Goal: Task Accomplishment & Management: Manage account settings

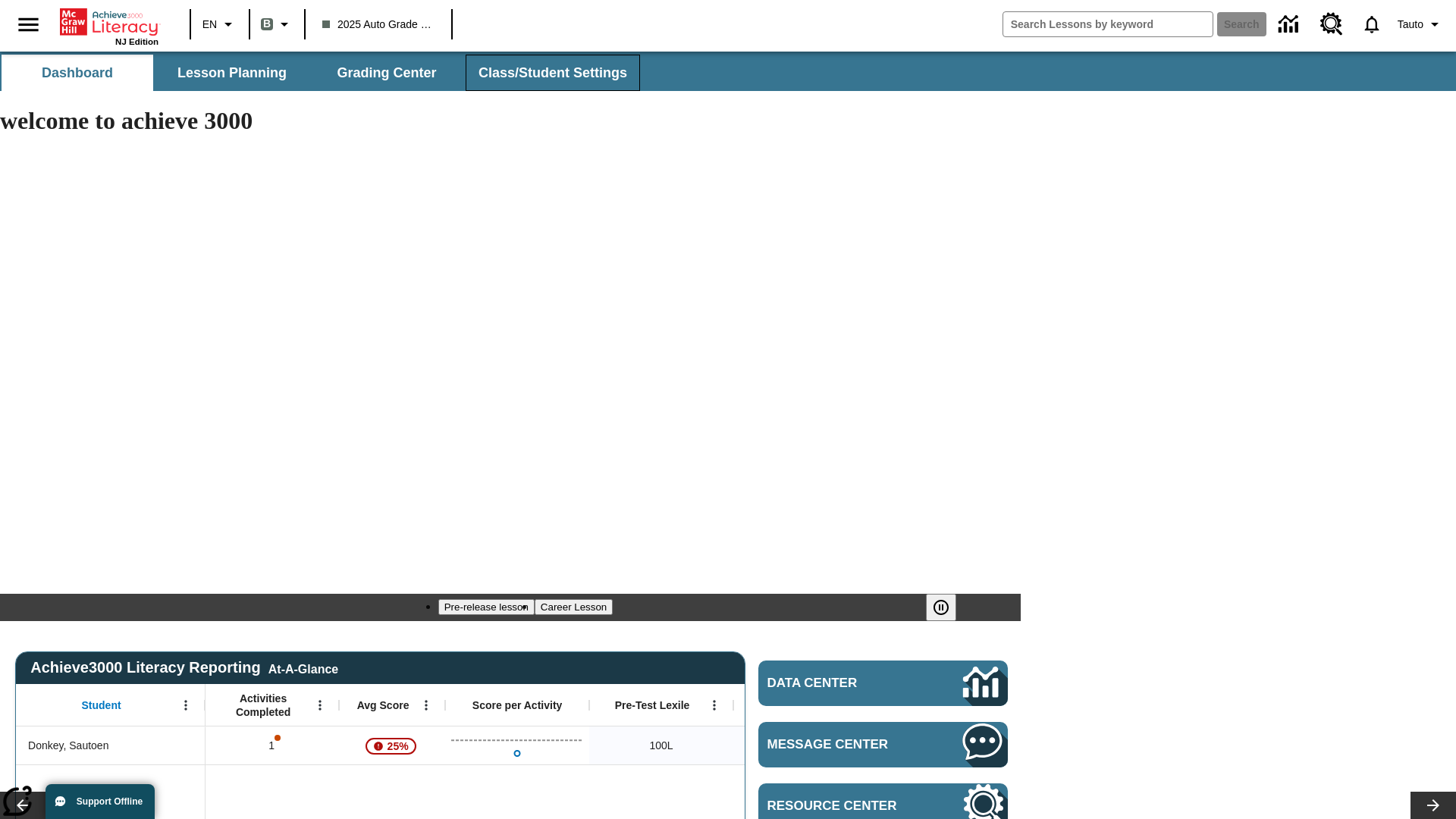
click at [550, 73] on span "Class/Student Settings" at bounding box center [553, 73] width 148 height 17
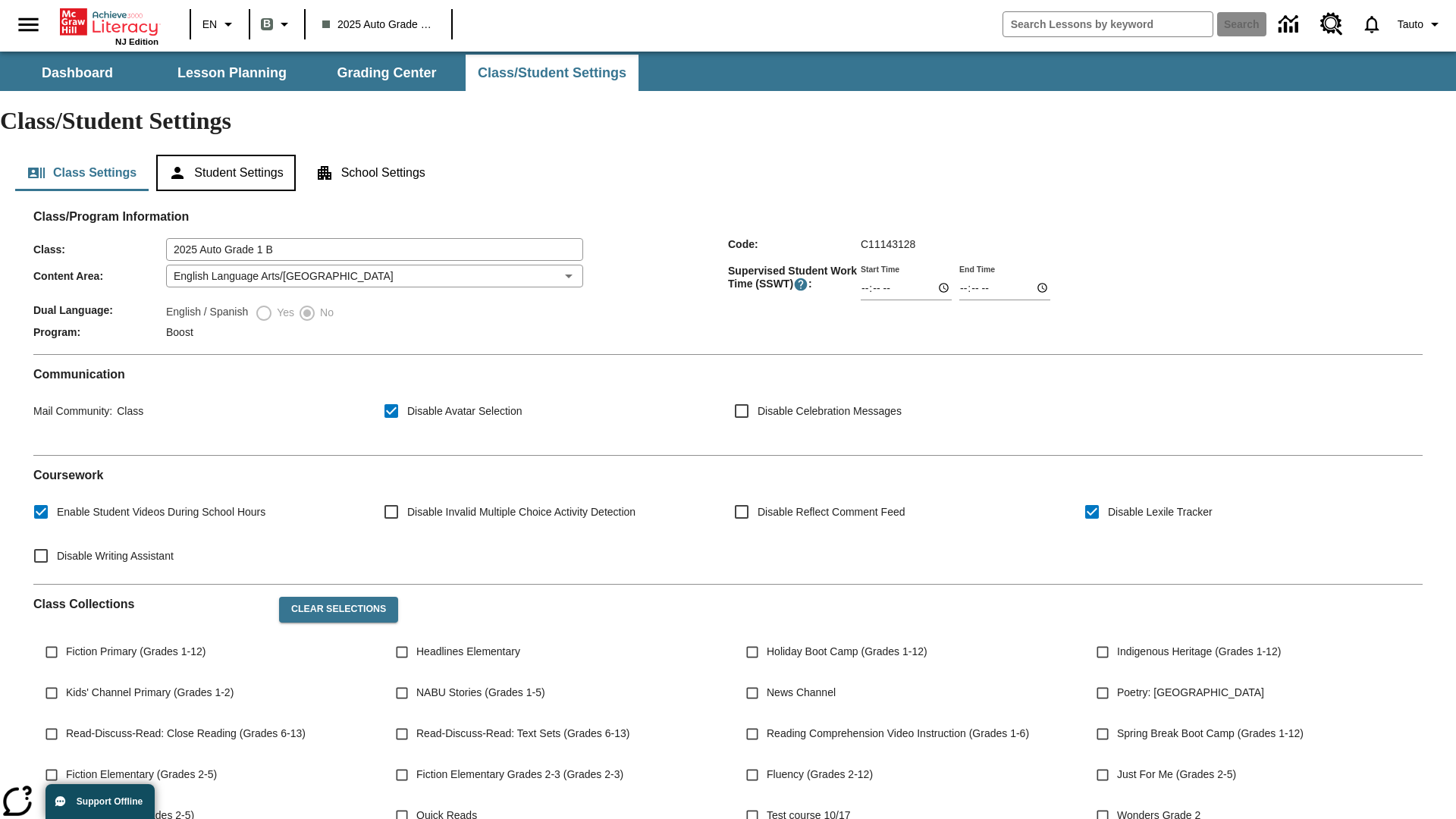
click at [228, 155] on button "Student Settings" at bounding box center [225, 173] width 139 height 36
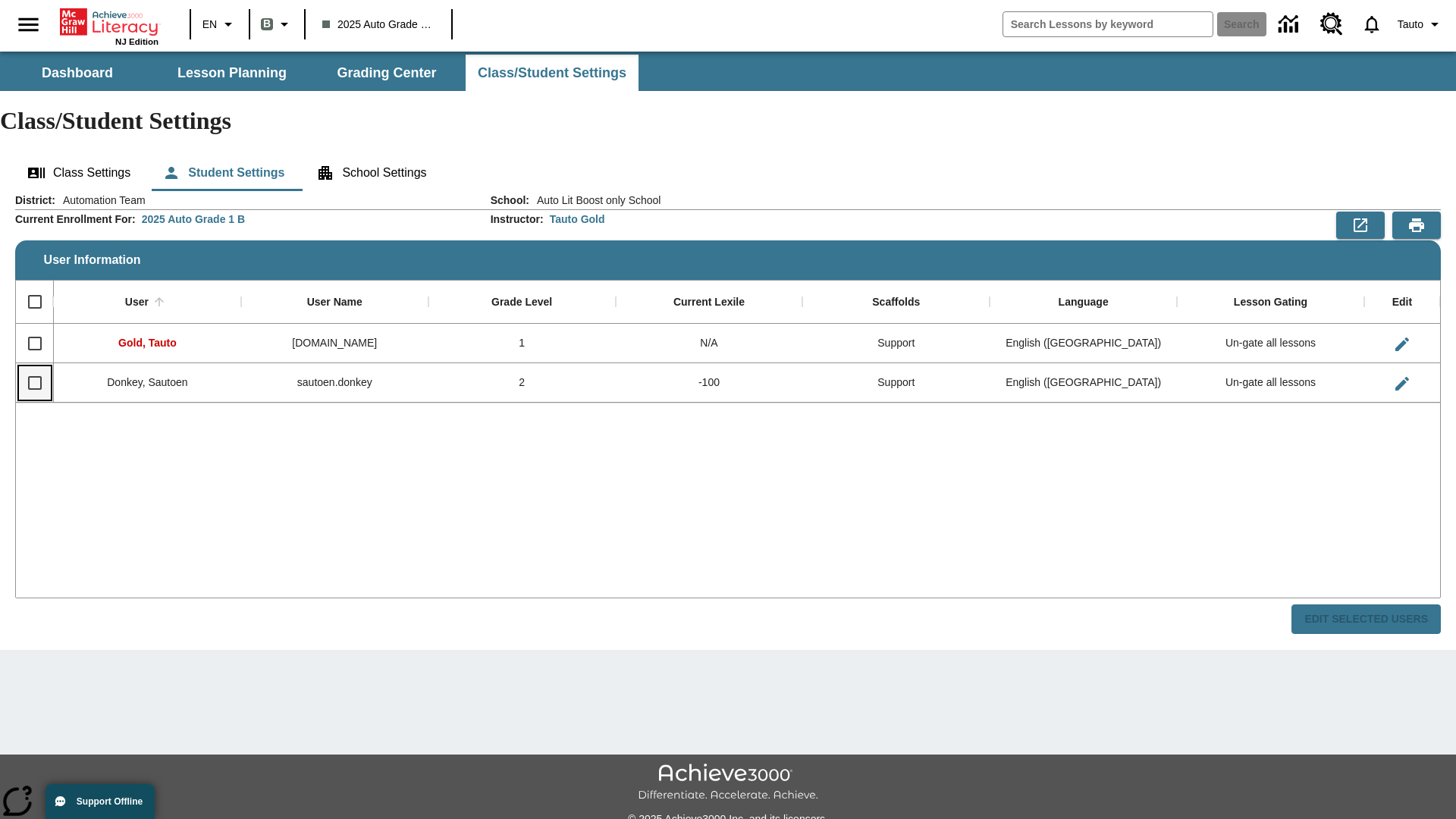
click at [34, 367] on input "Select row" at bounding box center [35, 383] width 32 height 32
checkbox input "true"
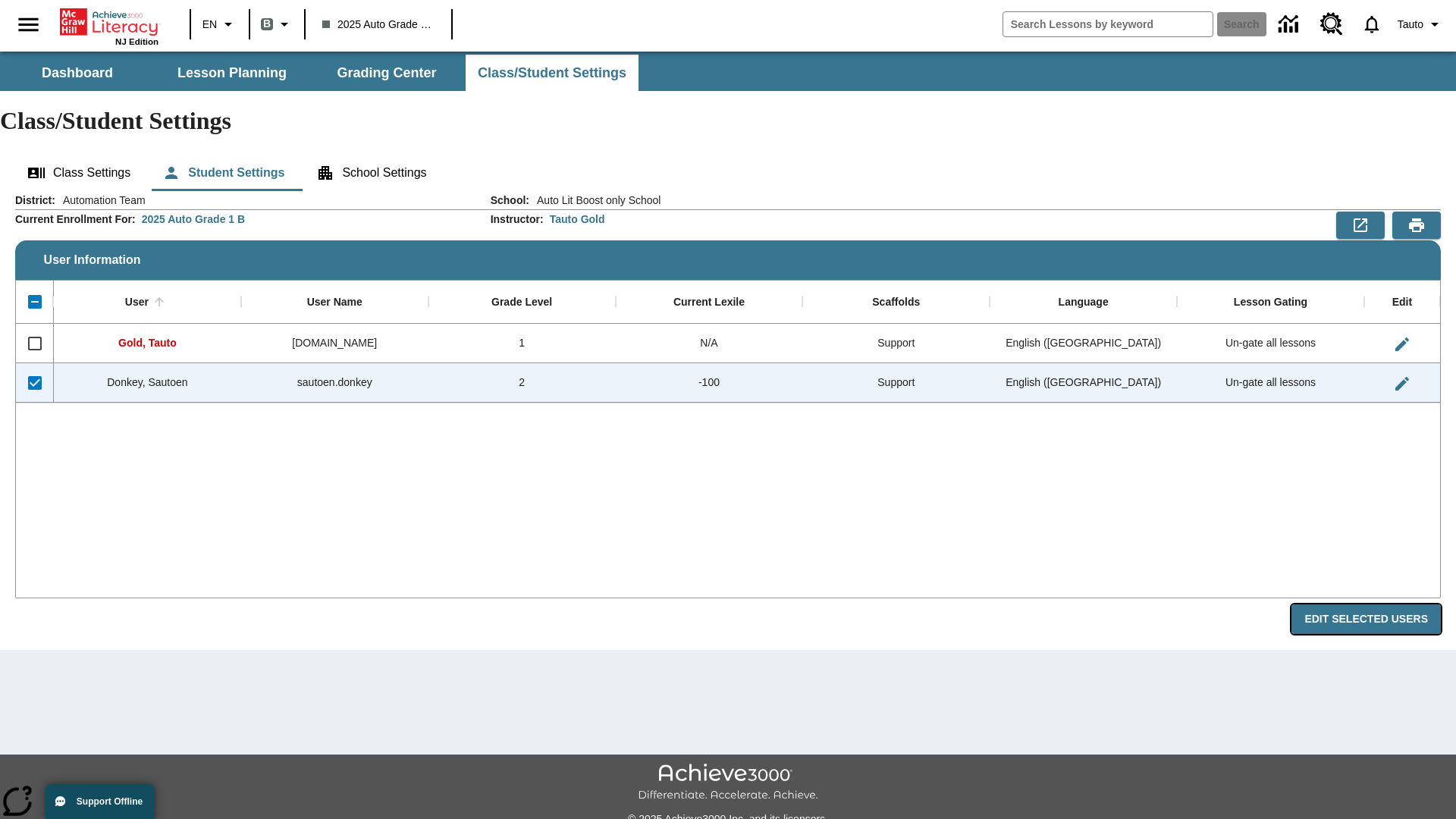
click at [1372, 604] on button "Edit Selected Users" at bounding box center [1366, 619] width 149 height 29
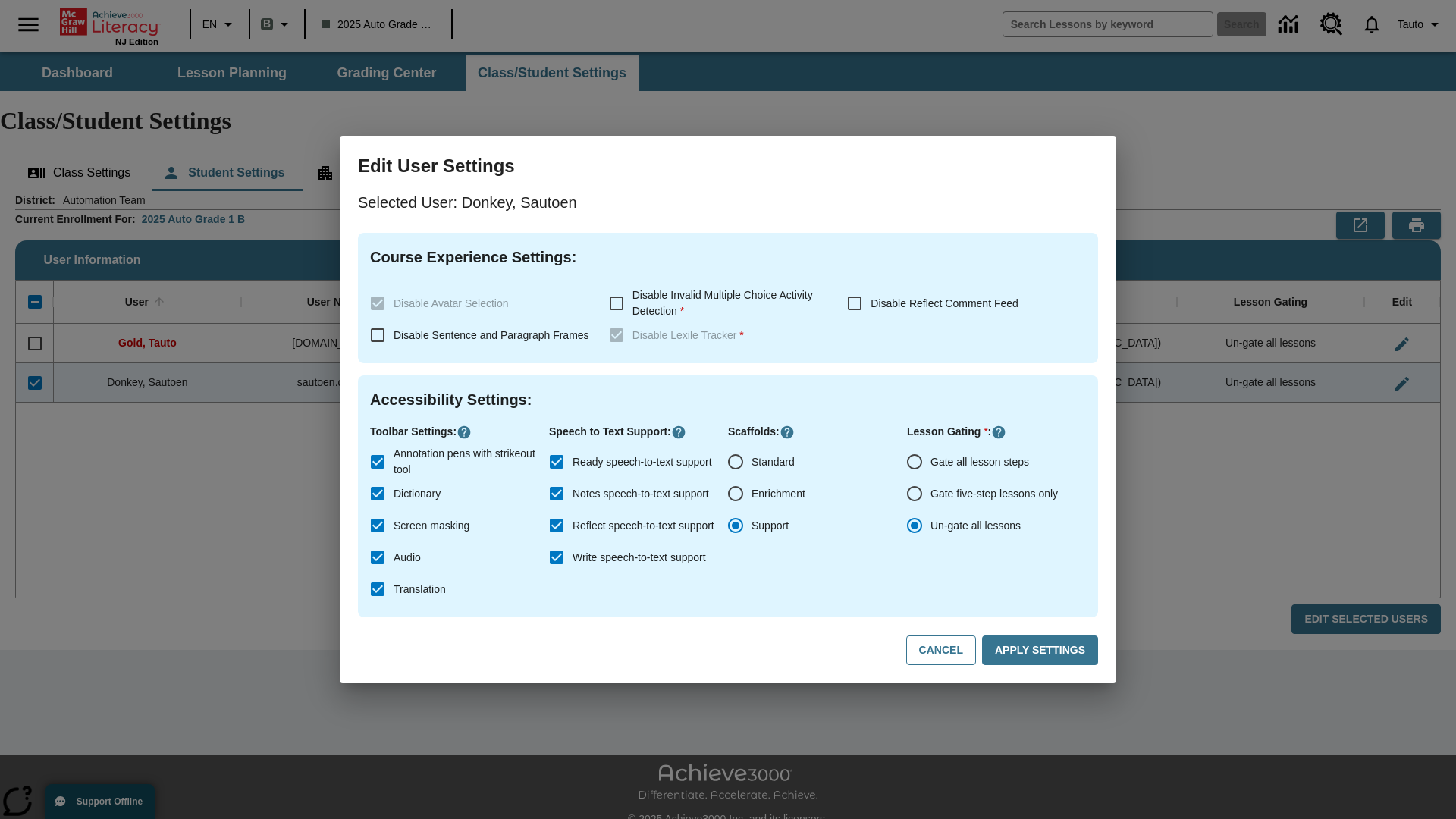
click at [915, 462] on input "Gate all lesson steps" at bounding box center [915, 462] width 32 height 32
radio input "true"
click at [1043, 651] on button "Apply Settings" at bounding box center [1041, 650] width 116 height 29
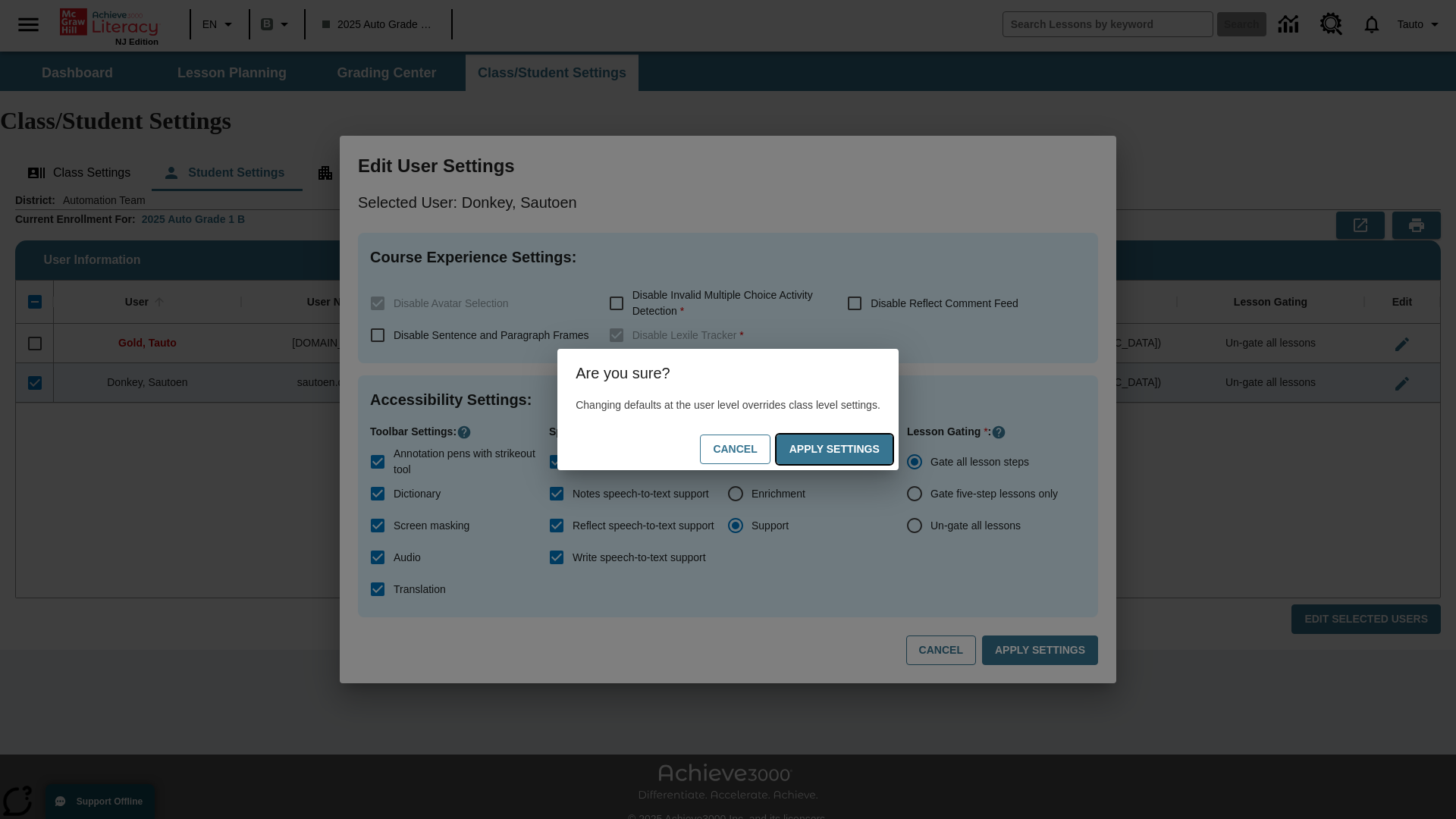
click at [850, 448] on button "Apply Settings" at bounding box center [834, 448] width 116 height 29
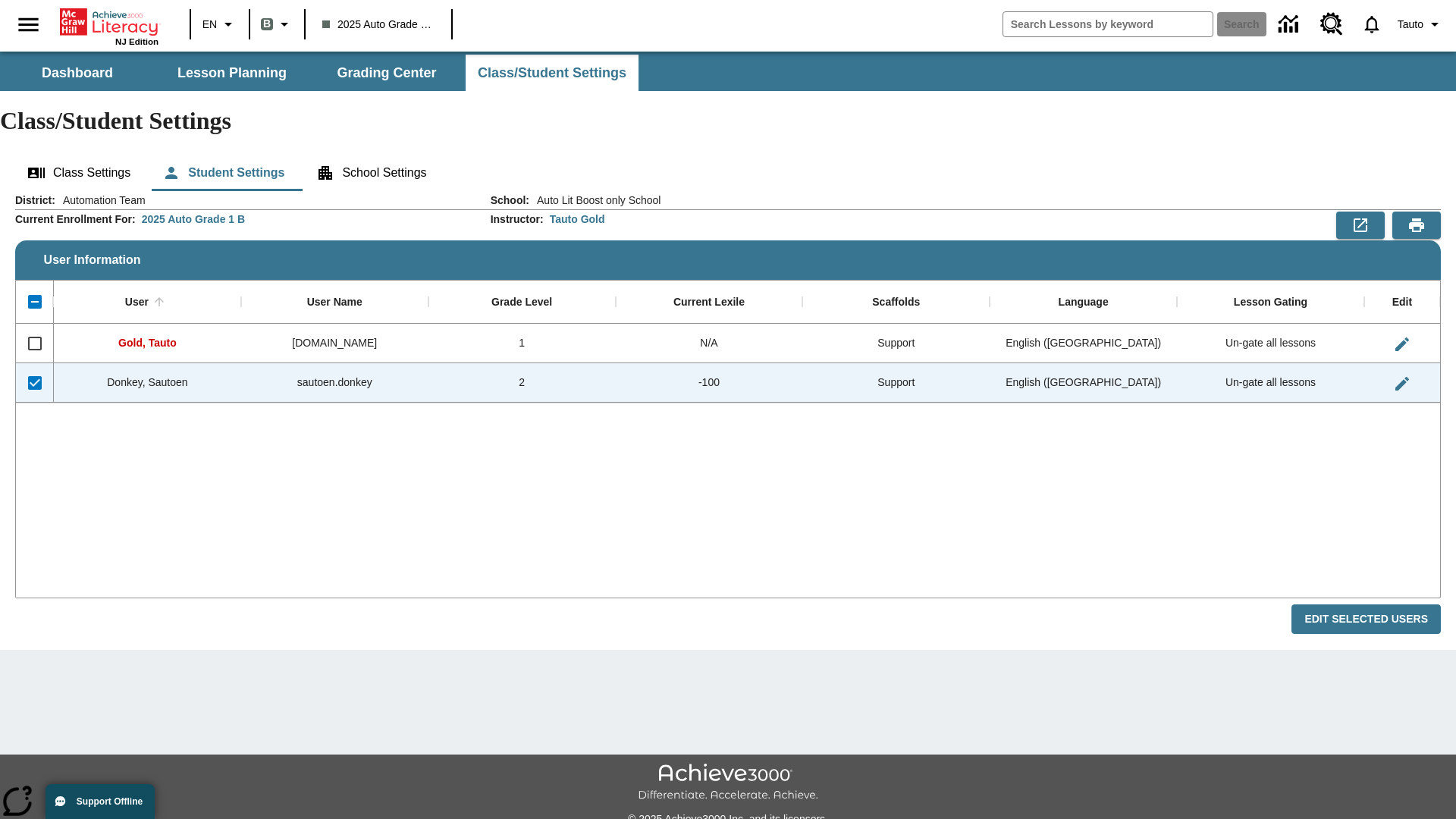
checkbox input "false"
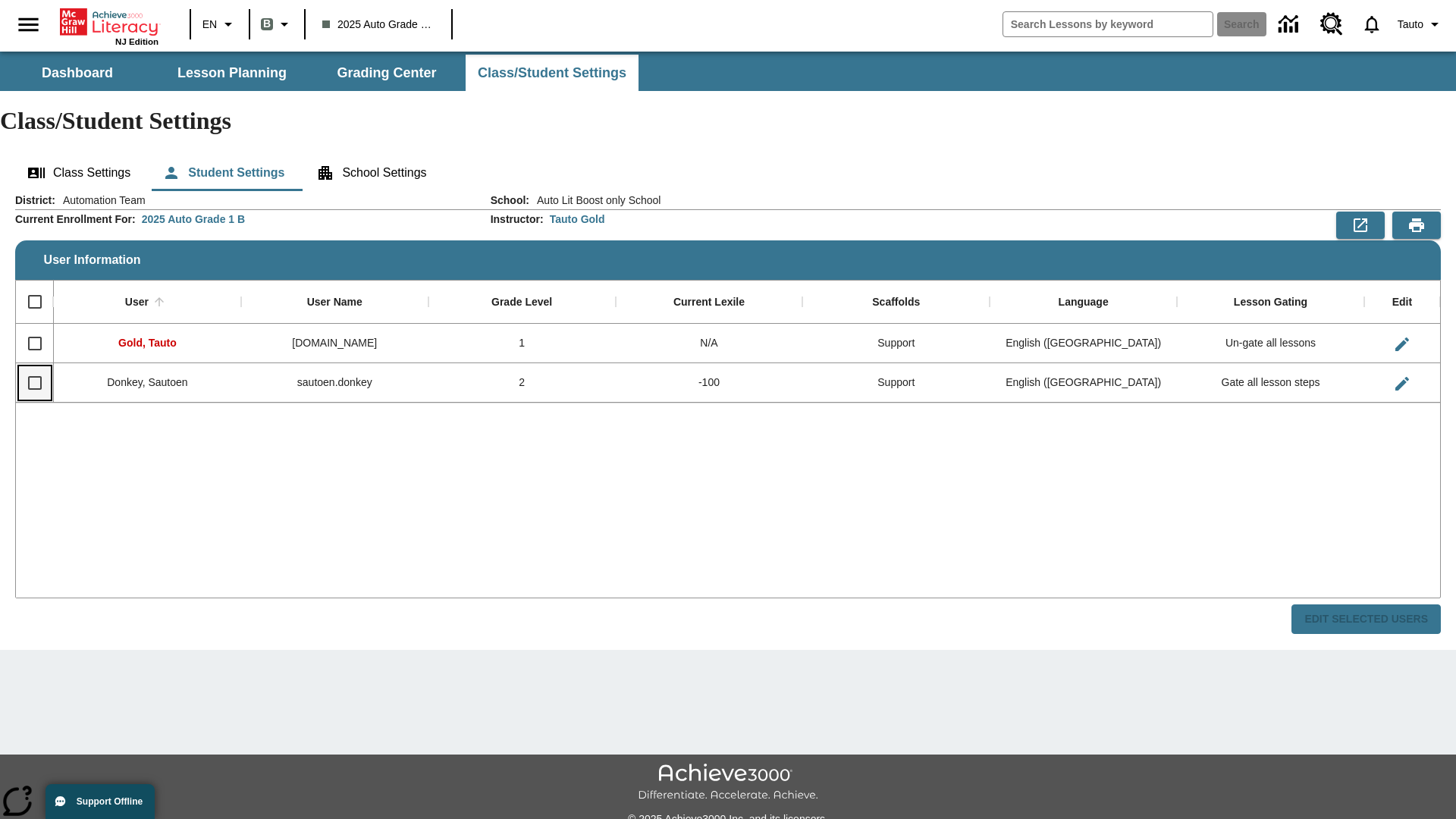
click at [34, 367] on input "Select row" at bounding box center [35, 383] width 32 height 32
checkbox input "true"
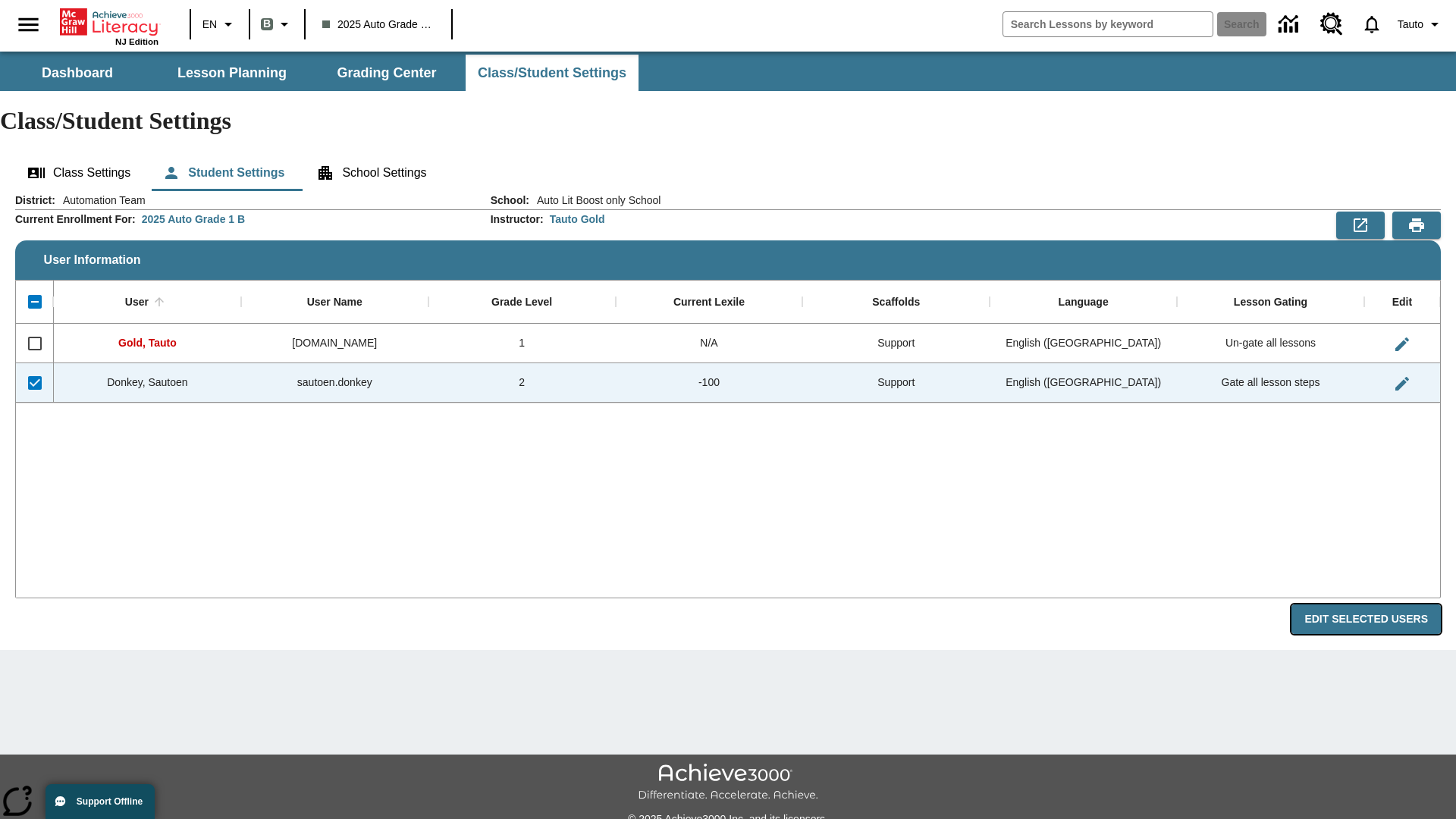
click at [1372, 604] on button "Edit Selected Users" at bounding box center [1366, 619] width 149 height 29
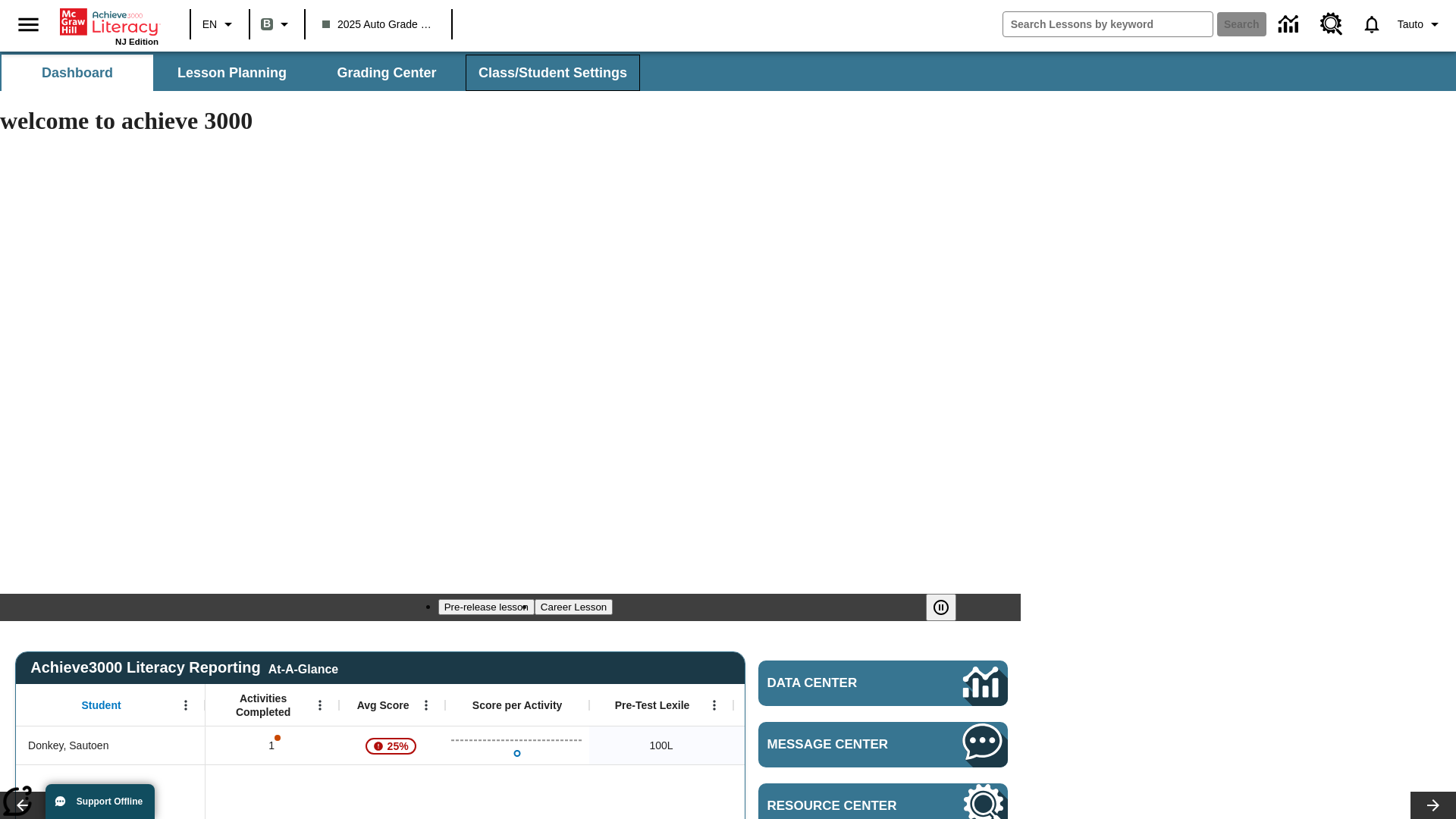
click at [550, 73] on span "Class/Student Settings" at bounding box center [553, 73] width 148 height 17
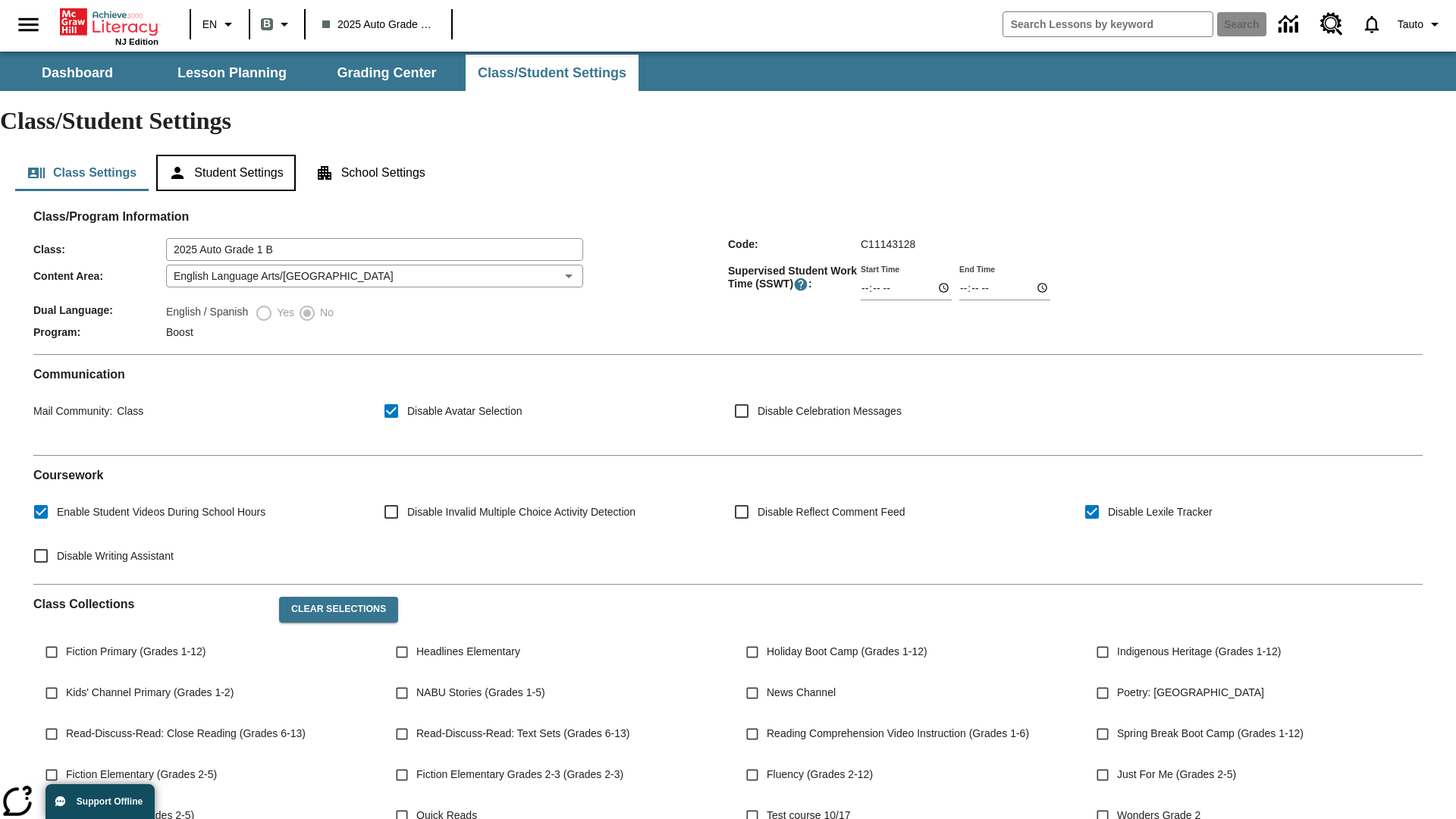
click at [228, 155] on button "Student Settings" at bounding box center [225, 173] width 139 height 36
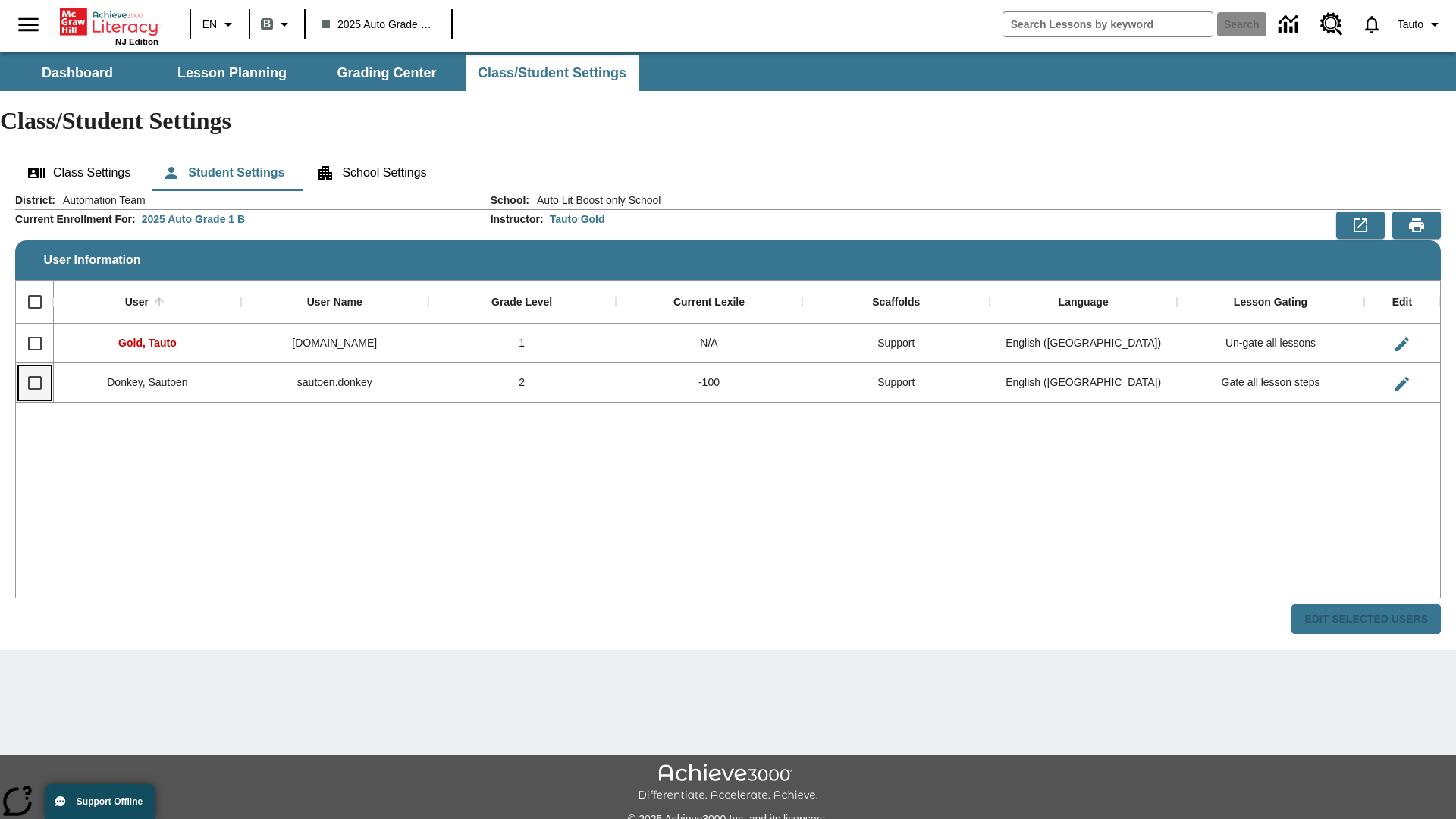
click at [34, 367] on input "Select row" at bounding box center [35, 383] width 32 height 32
checkbox input "true"
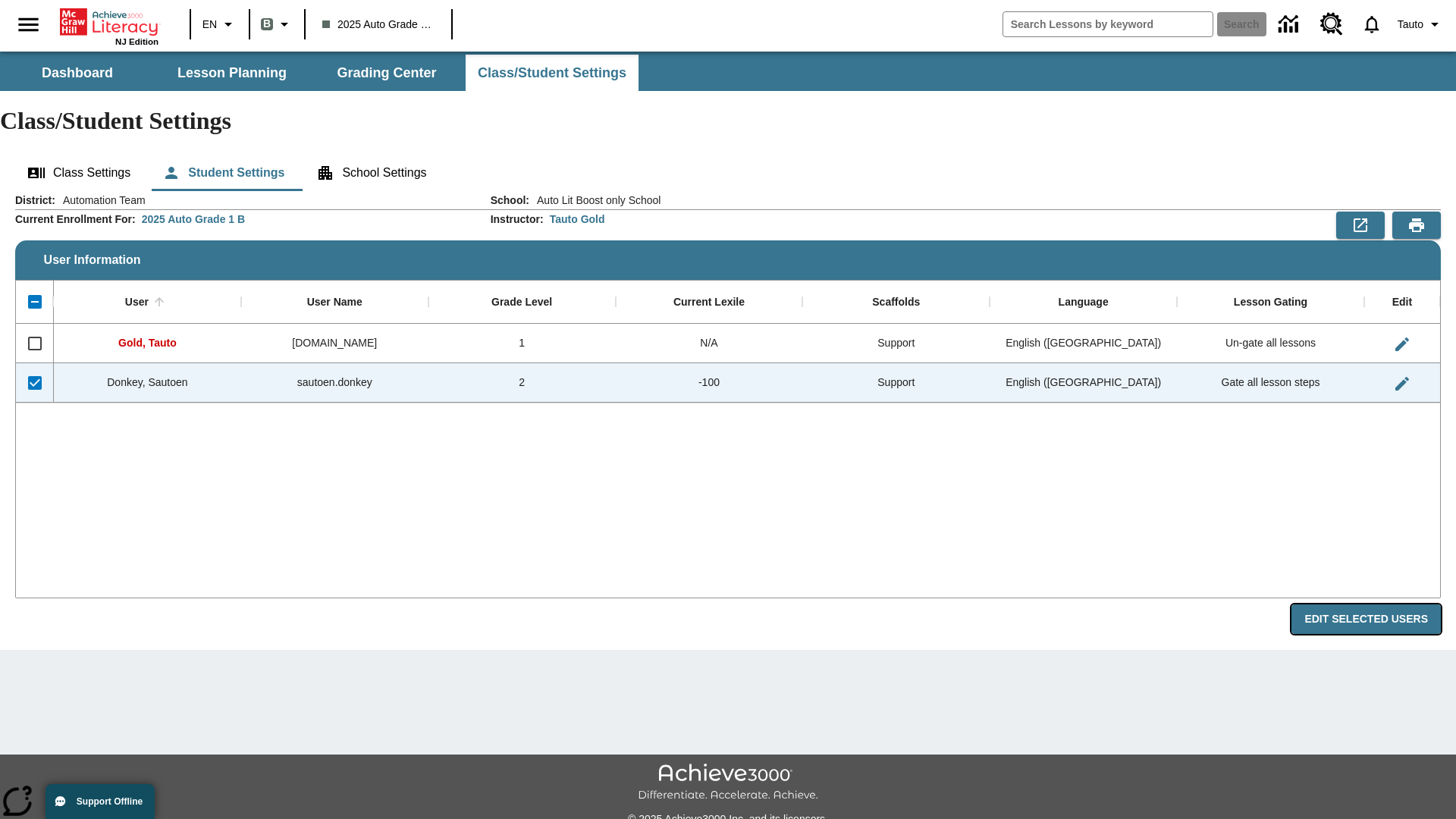
click at [1372, 604] on button "Edit Selected Users" at bounding box center [1366, 619] width 149 height 29
